Goal: Information Seeking & Learning: Learn about a topic

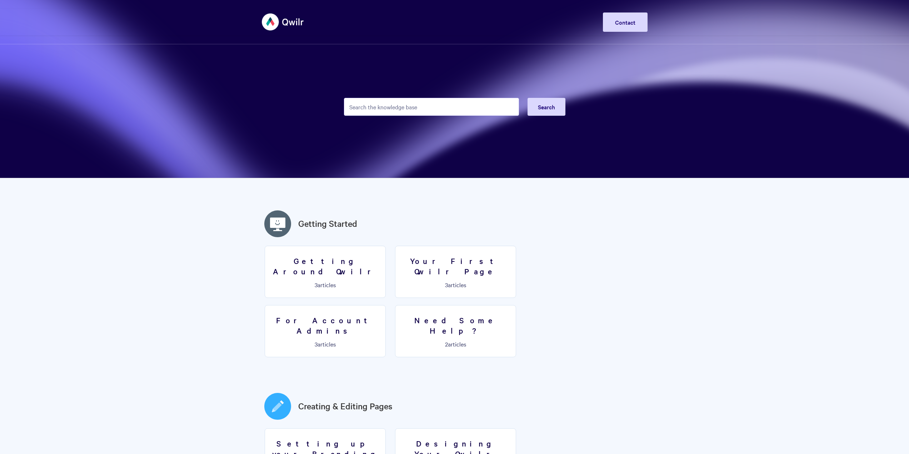
click at [384, 109] on input "Search the knowledge base" at bounding box center [431, 107] width 175 height 18
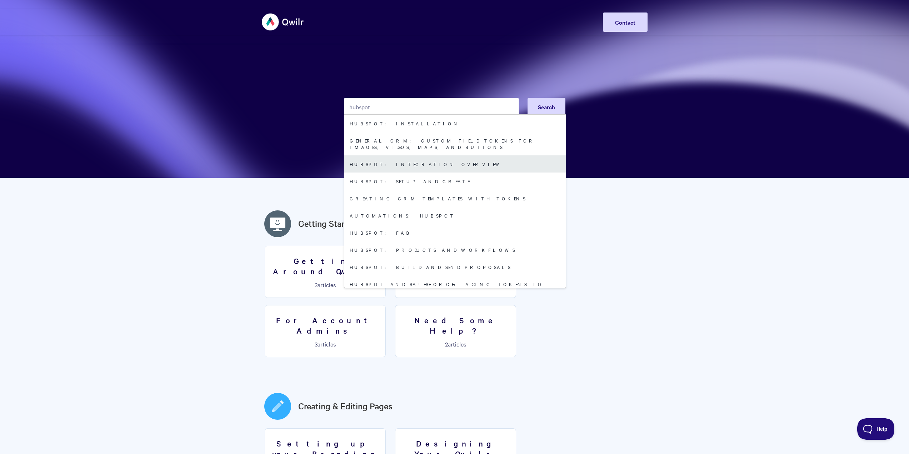
type input "hubspot"
click at [422, 157] on link "HubSpot: Integration Overview" at bounding box center [455, 163] width 222 height 17
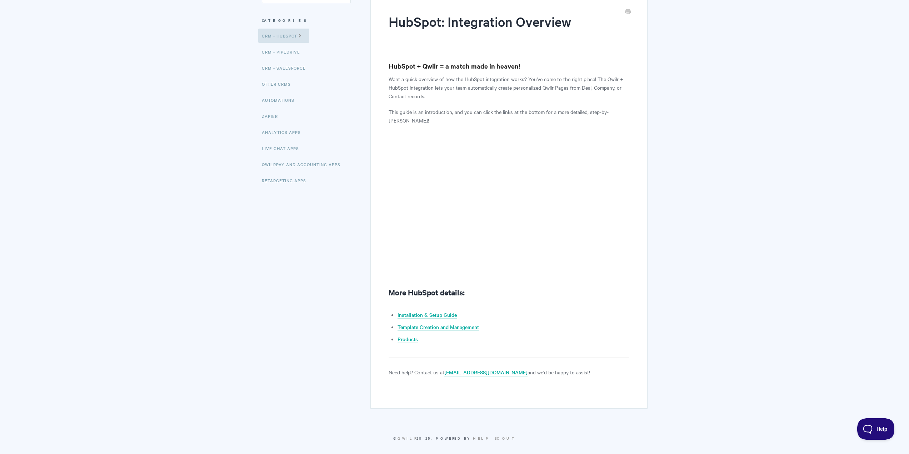
scroll to position [88, 0]
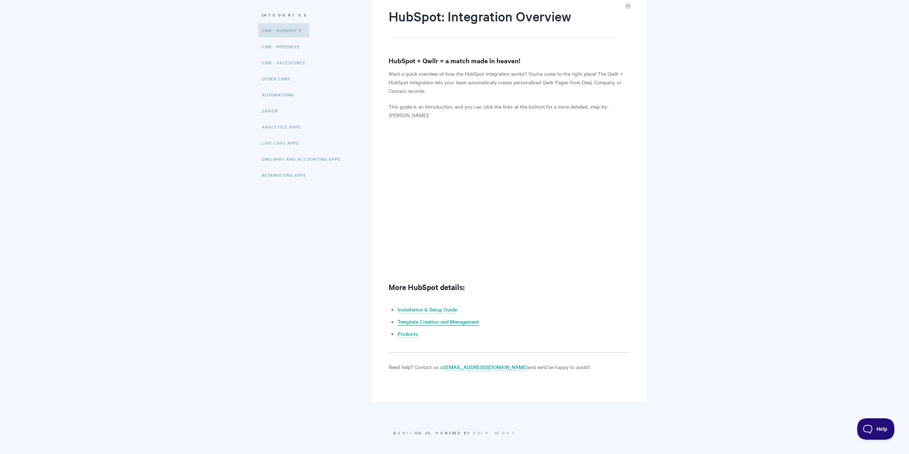
click at [455, 322] on link "Template Creation and Management" at bounding box center [438, 322] width 81 height 8
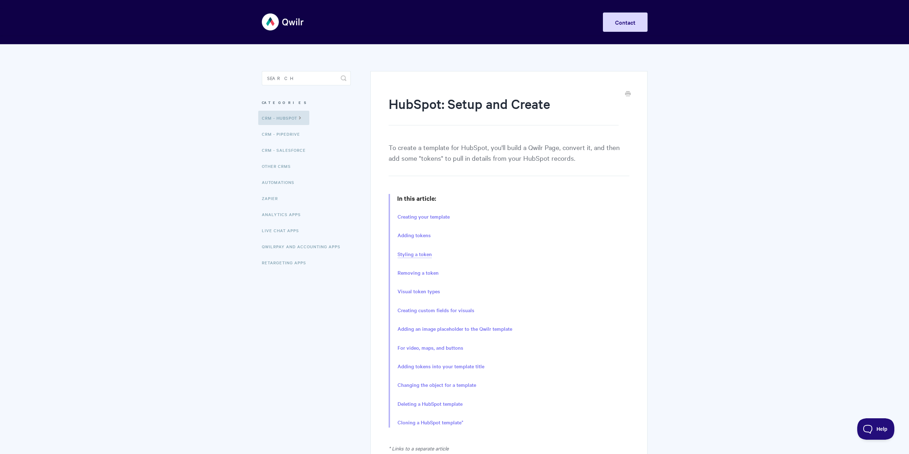
click at [420, 254] on link "Styling a token" at bounding box center [415, 254] width 34 height 8
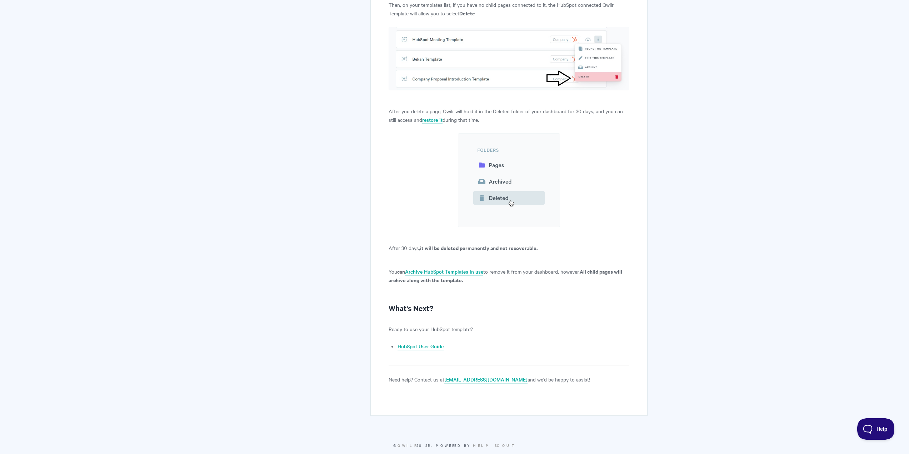
scroll to position [6325, 0]
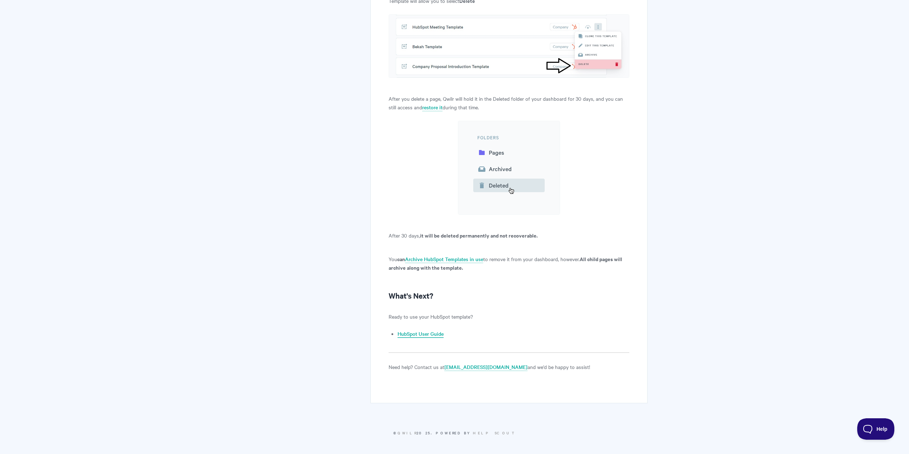
click at [436, 331] on link "HubSpot User Guide" at bounding box center [421, 334] width 46 height 8
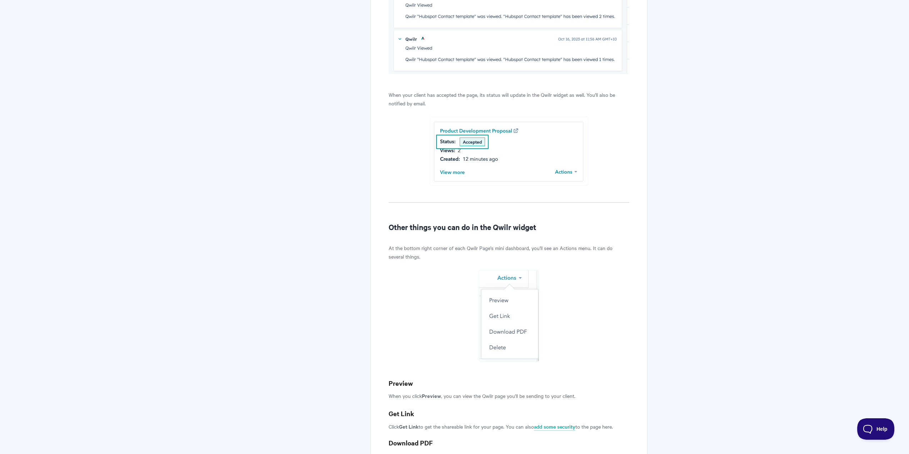
scroll to position [1692, 0]
